Goal: Information Seeking & Learning: Learn about a topic

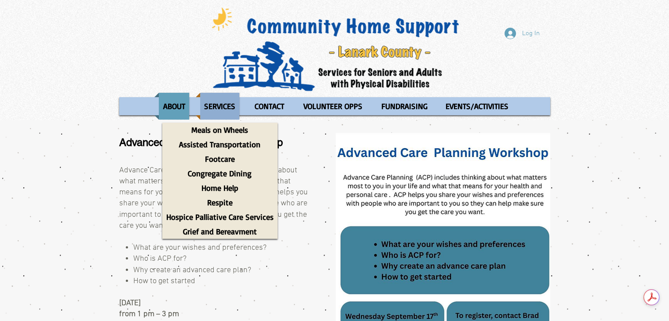
click at [220, 106] on p "SERVICES" at bounding box center [219, 106] width 39 height 27
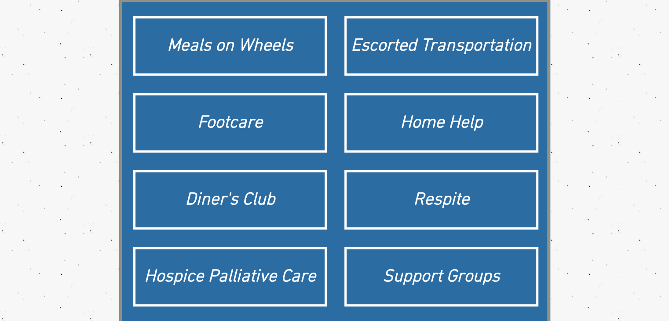
scroll to position [176, 0]
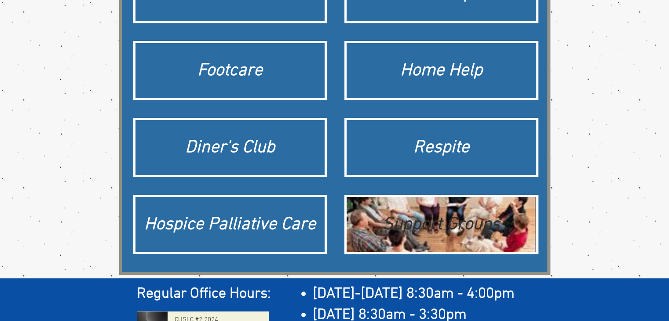
click at [463, 220] on div "Support Groups" at bounding box center [441, 224] width 181 height 25
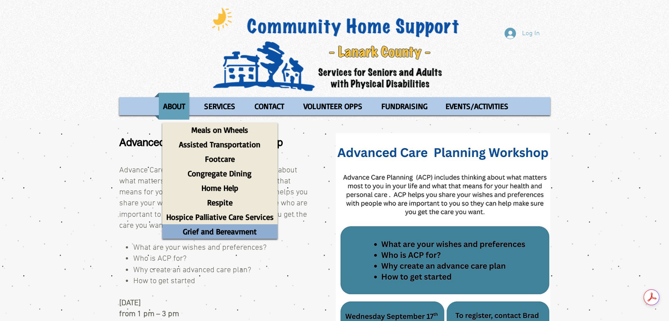
click at [226, 233] on p "Grief and Bereavment" at bounding box center [220, 231] width 82 height 15
